Goal: Find specific page/section: Find specific page/section

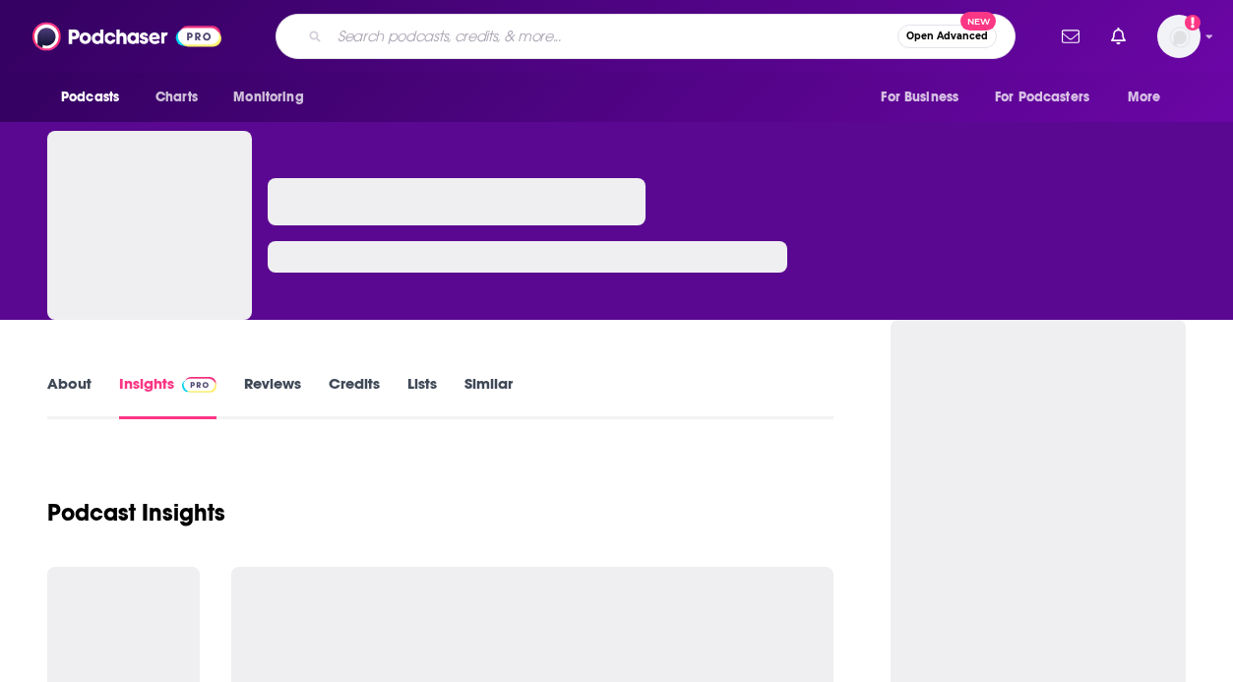
click at [392, 37] on input "Search podcasts, credits, & more..." at bounding box center [614, 36] width 568 height 31
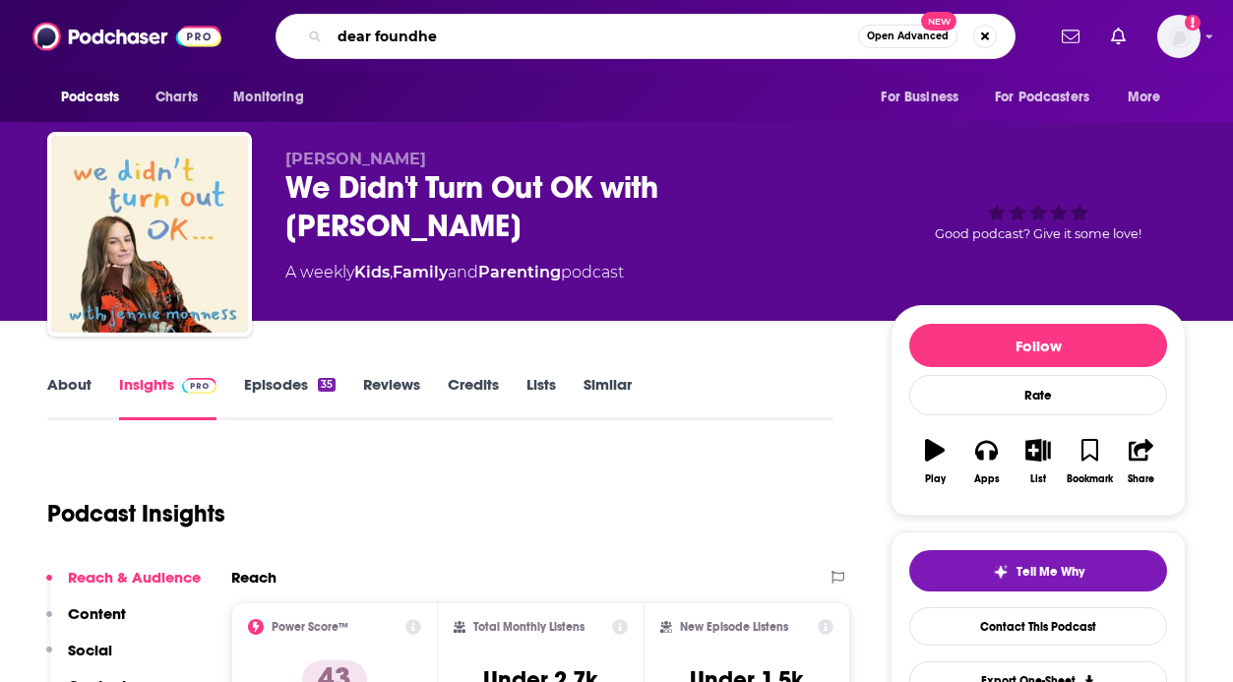
type input "dear foundher"
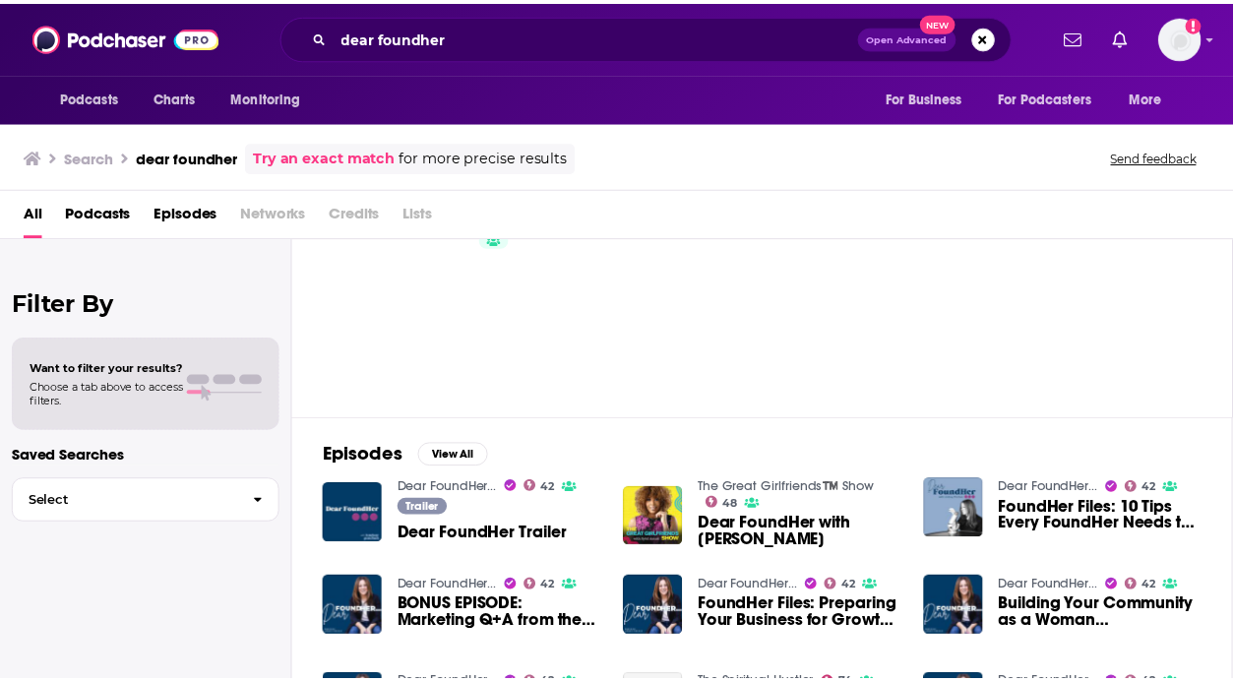
scroll to position [115, 0]
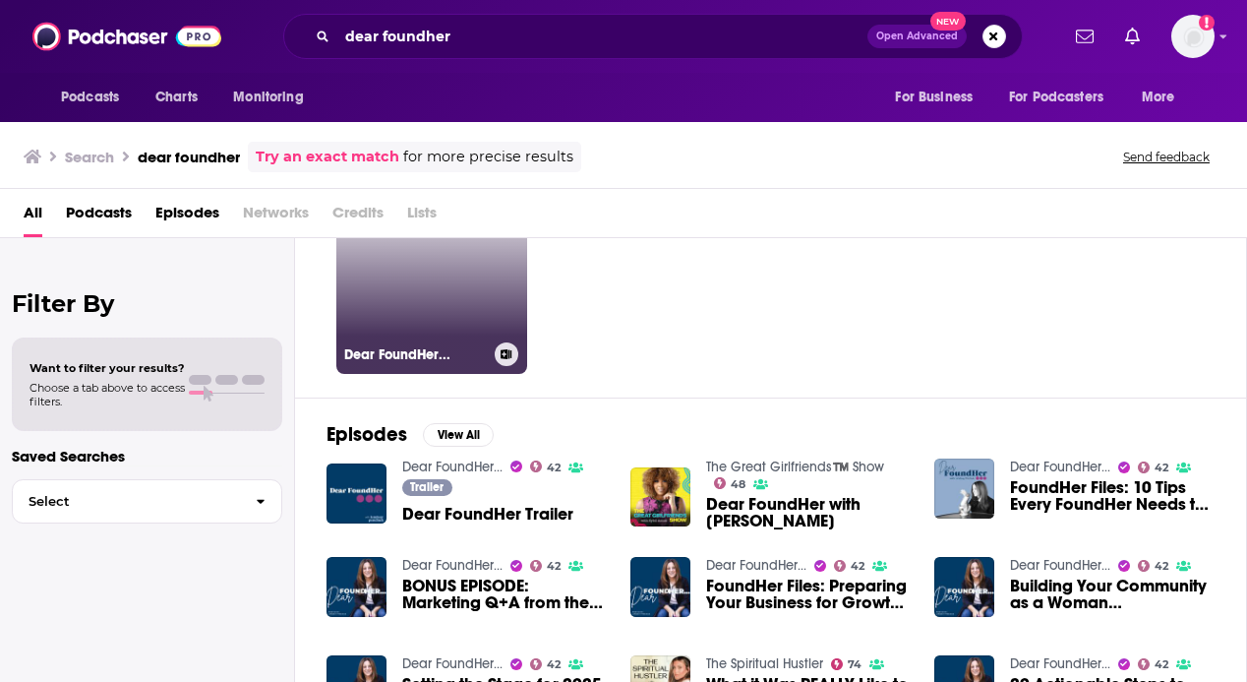
click at [430, 310] on link "42 Dear FoundHer..." at bounding box center [431, 278] width 191 height 191
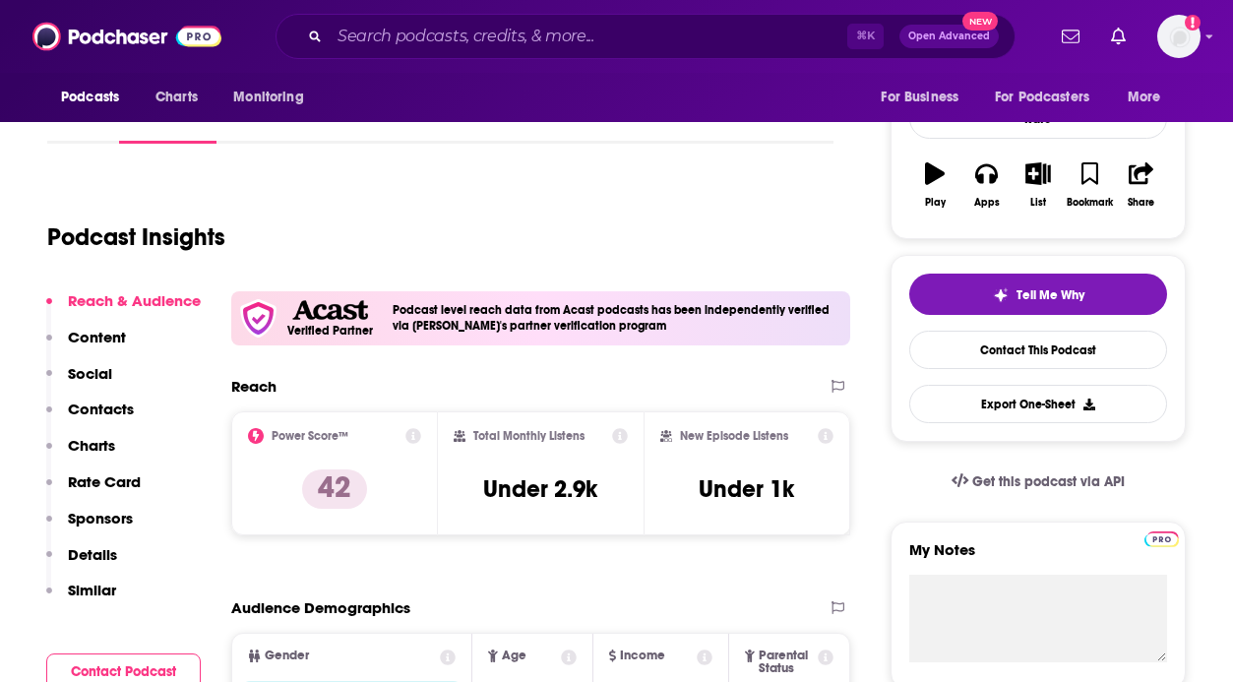
scroll to position [273, 0]
